Goal: Use online tool/utility: Utilize a website feature to perform a specific function

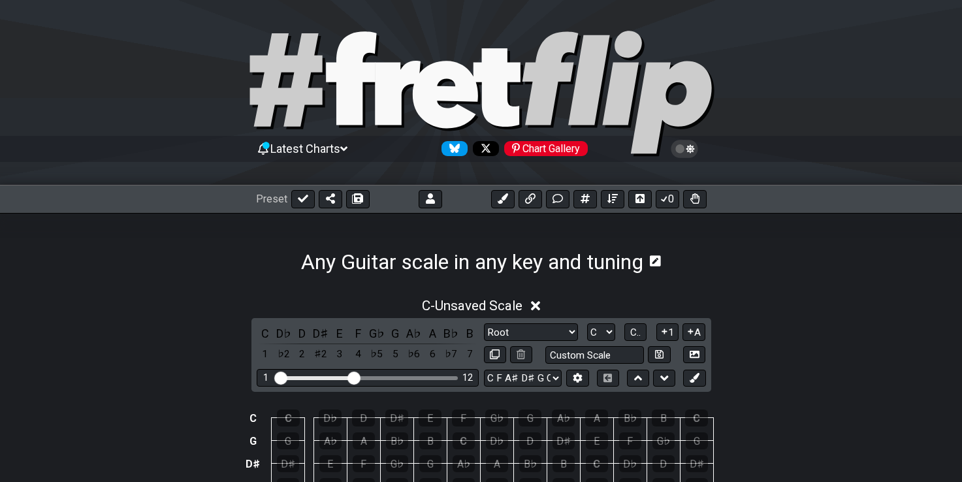
select select "Root"
select select "C"
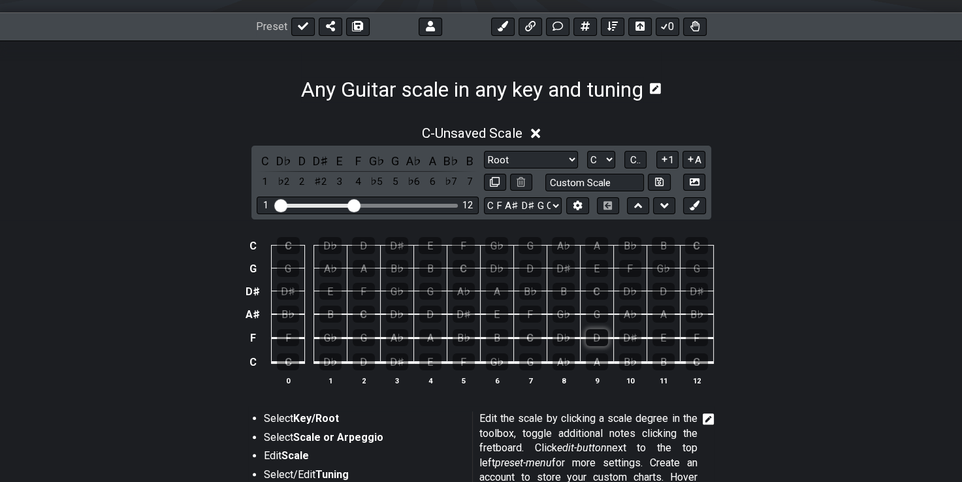
click at [598, 332] on div "D" at bounding box center [597, 337] width 22 height 17
click at [696, 313] on div "B♭" at bounding box center [697, 314] width 22 height 17
click at [624, 317] on div "A♭" at bounding box center [630, 314] width 22 height 17
click at [416, 157] on div "A♭" at bounding box center [414, 161] width 17 height 18
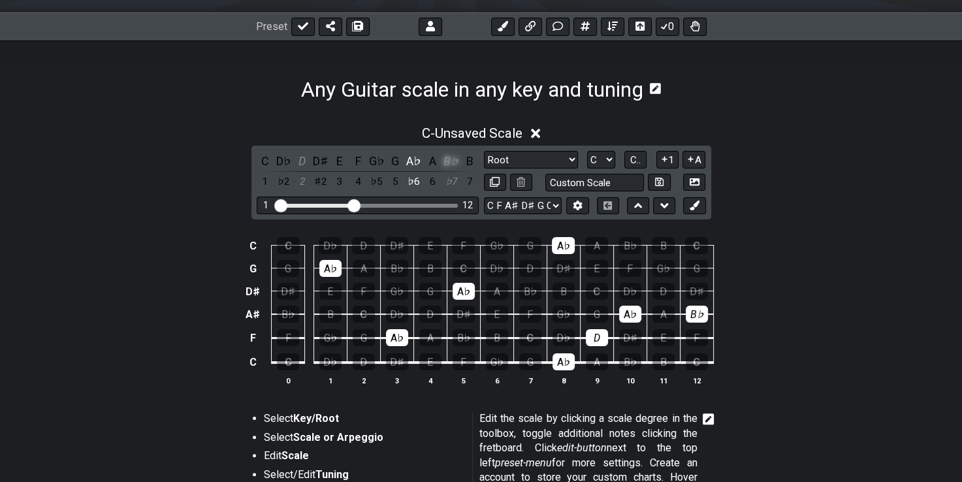
click at [457, 155] on div "B♭" at bounding box center [451, 161] width 17 height 18
click at [300, 160] on div "D" at bounding box center [302, 161] width 17 height 18
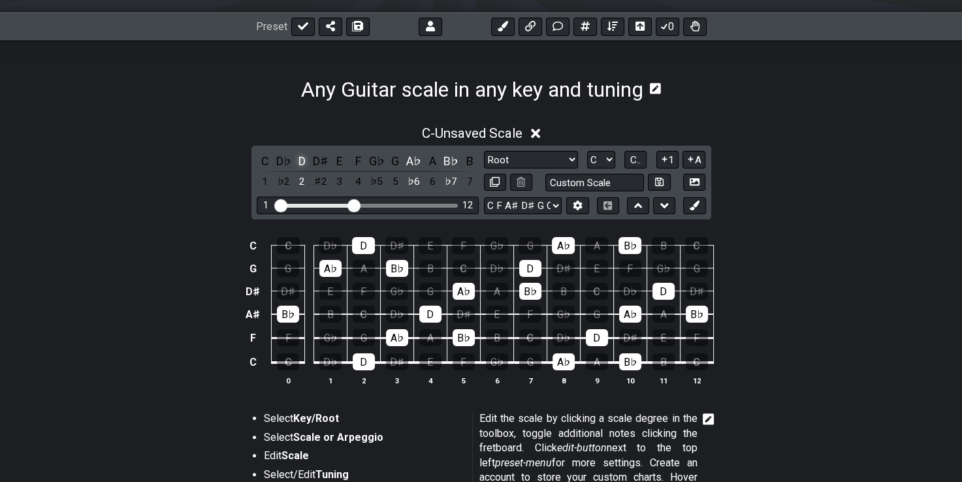
click at [300, 160] on div "D" at bounding box center [302, 161] width 17 height 18
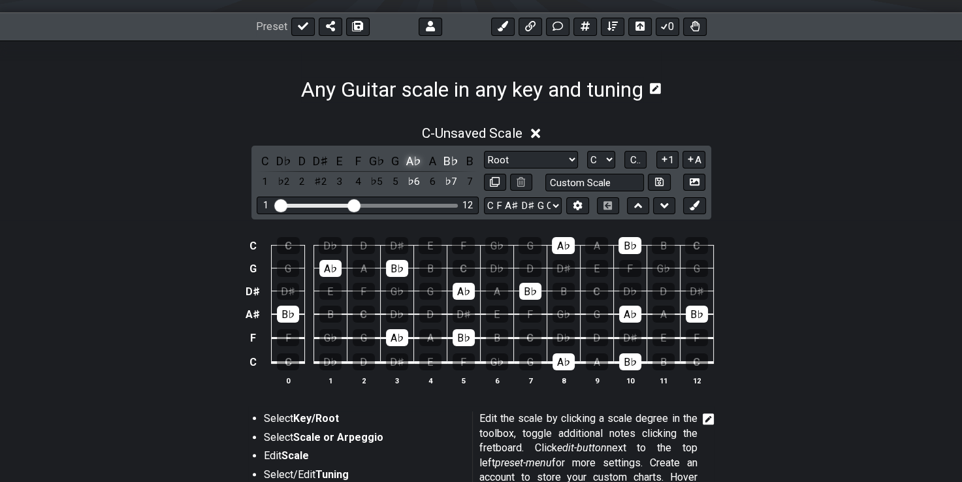
click at [409, 161] on div "A♭" at bounding box center [414, 161] width 17 height 18
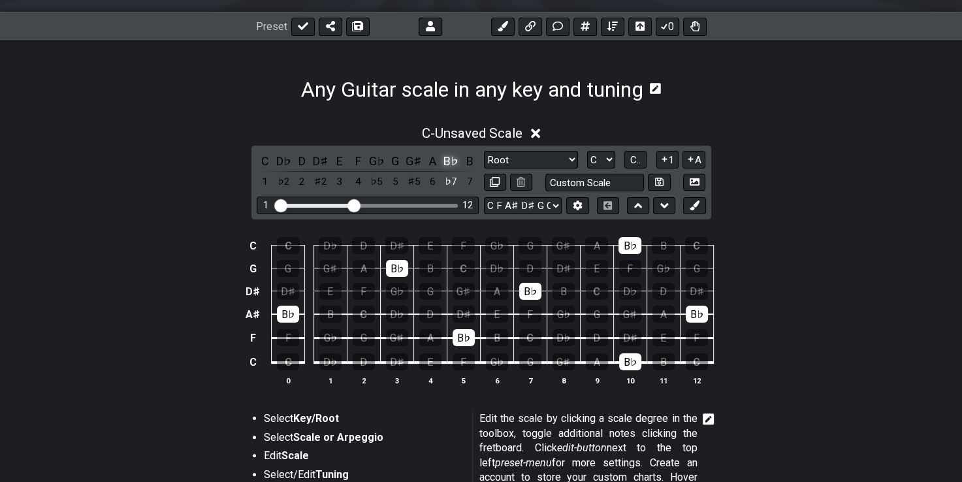
click at [448, 157] on div "B♭" at bounding box center [451, 161] width 17 height 18
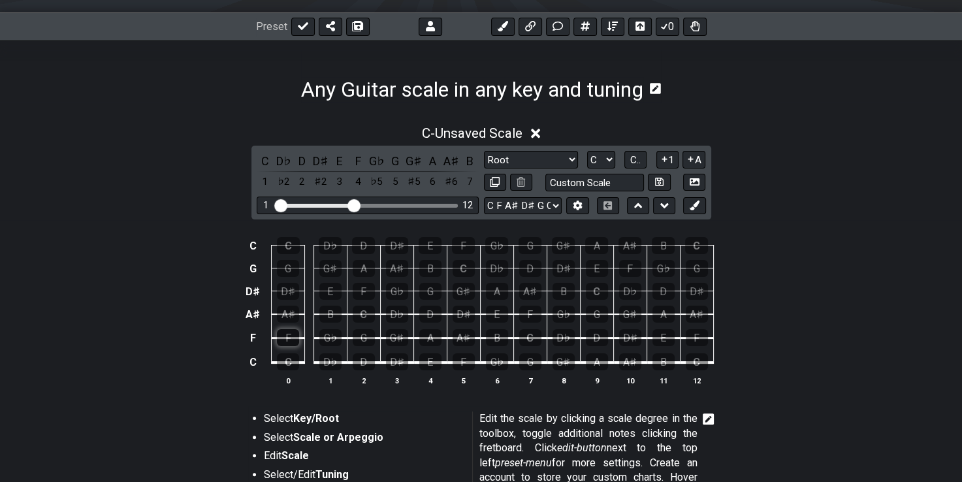
click at [287, 338] on div "F" at bounding box center [288, 337] width 22 height 17
click at [389, 312] on div "D♭" at bounding box center [397, 314] width 22 height 17
click at [285, 158] on div "D♭" at bounding box center [283, 161] width 17 height 18
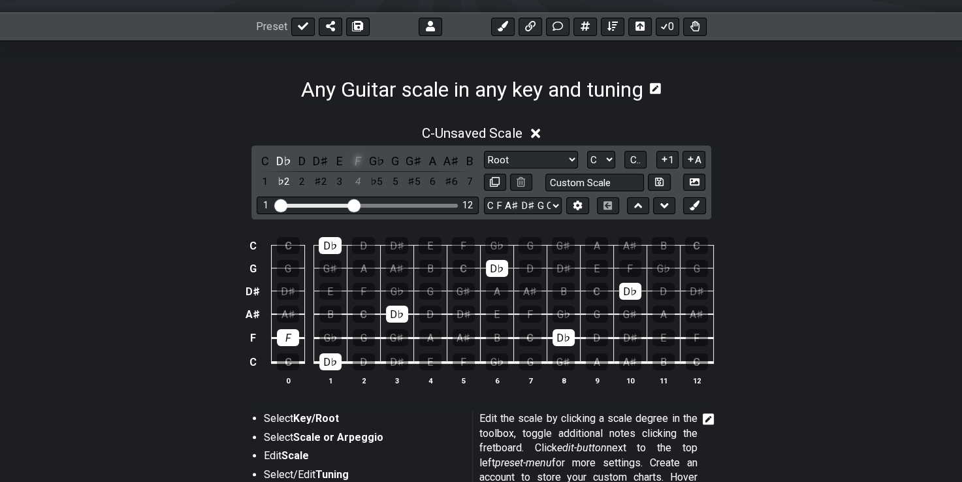
click at [362, 163] on div "F" at bounding box center [357, 161] width 17 height 18
click at [280, 155] on div "D♭" at bounding box center [283, 161] width 17 height 18
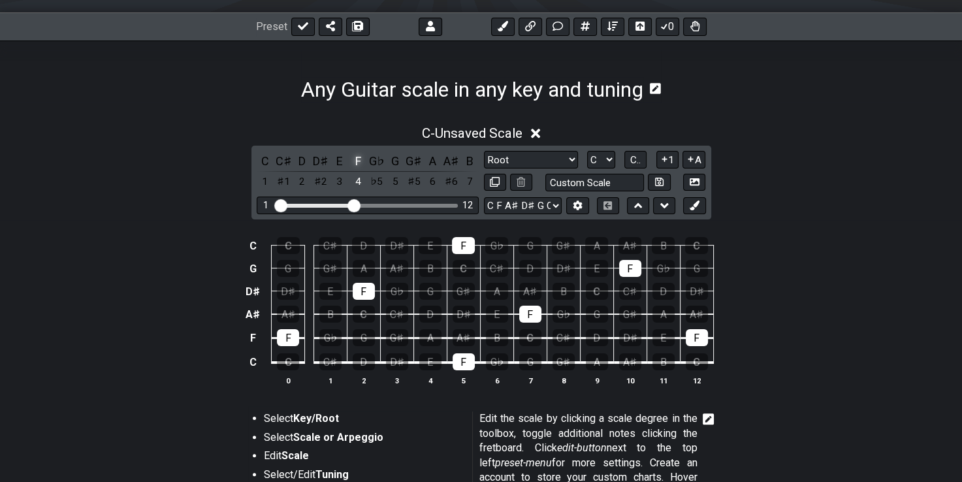
click at [360, 157] on div "F" at bounding box center [357, 161] width 17 height 18
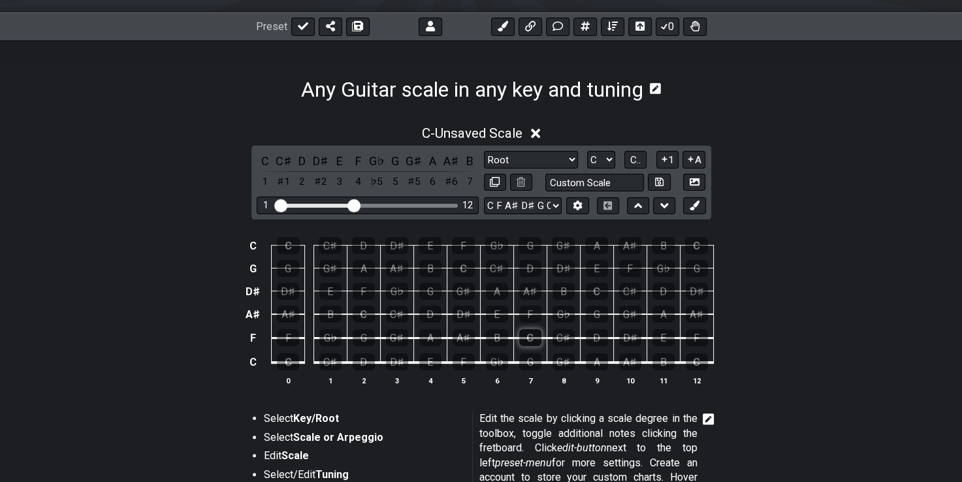
click at [528, 341] on div "C" at bounding box center [530, 337] width 22 height 17
click at [529, 335] on div "C" at bounding box center [530, 337] width 22 height 17
